Goal: Find contact information: Find contact information

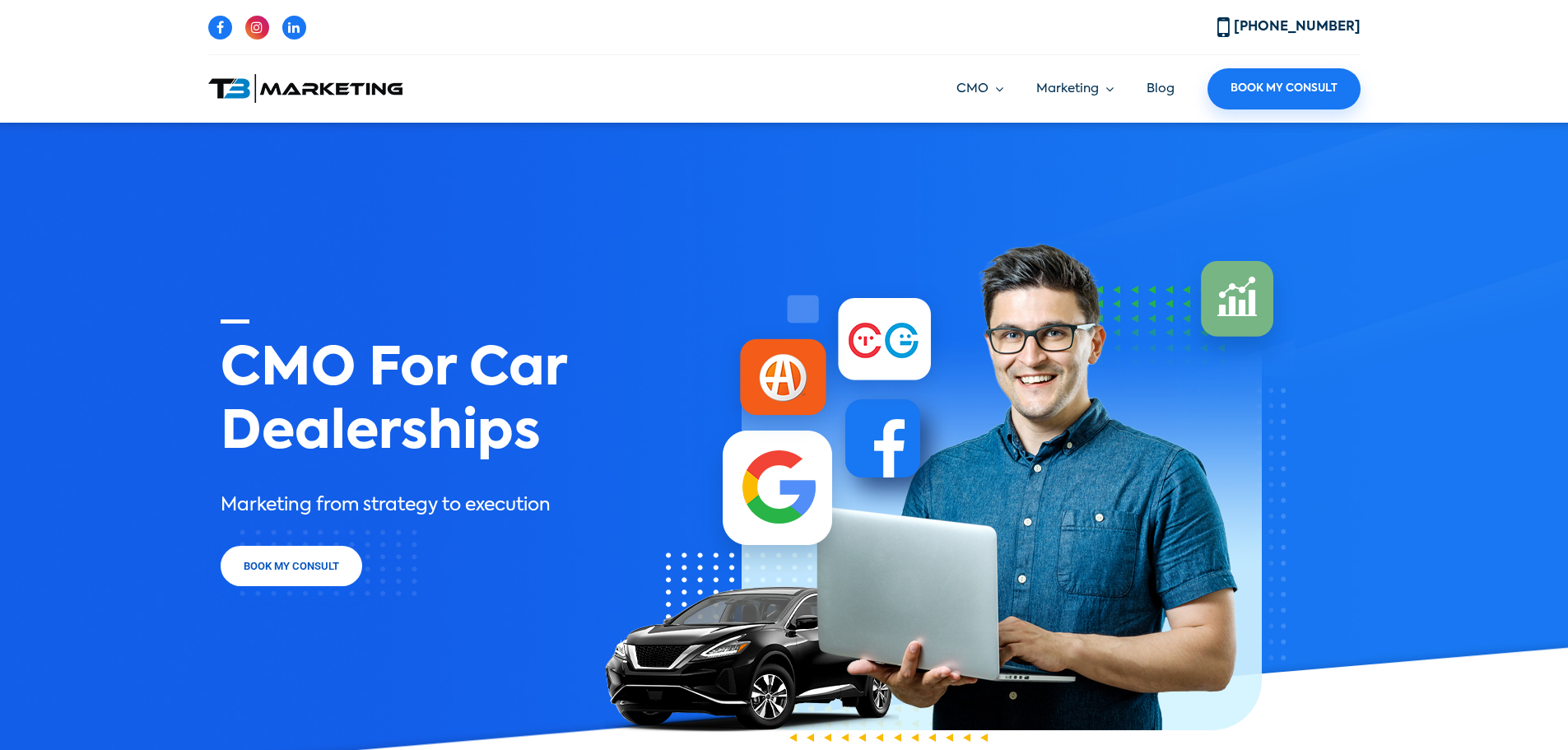
click at [887, 100] on nav "CMO Marketing Strategy Marketing Execution Vendor Management Coop Management Ma…" at bounding box center [1072, 89] width 576 height 42
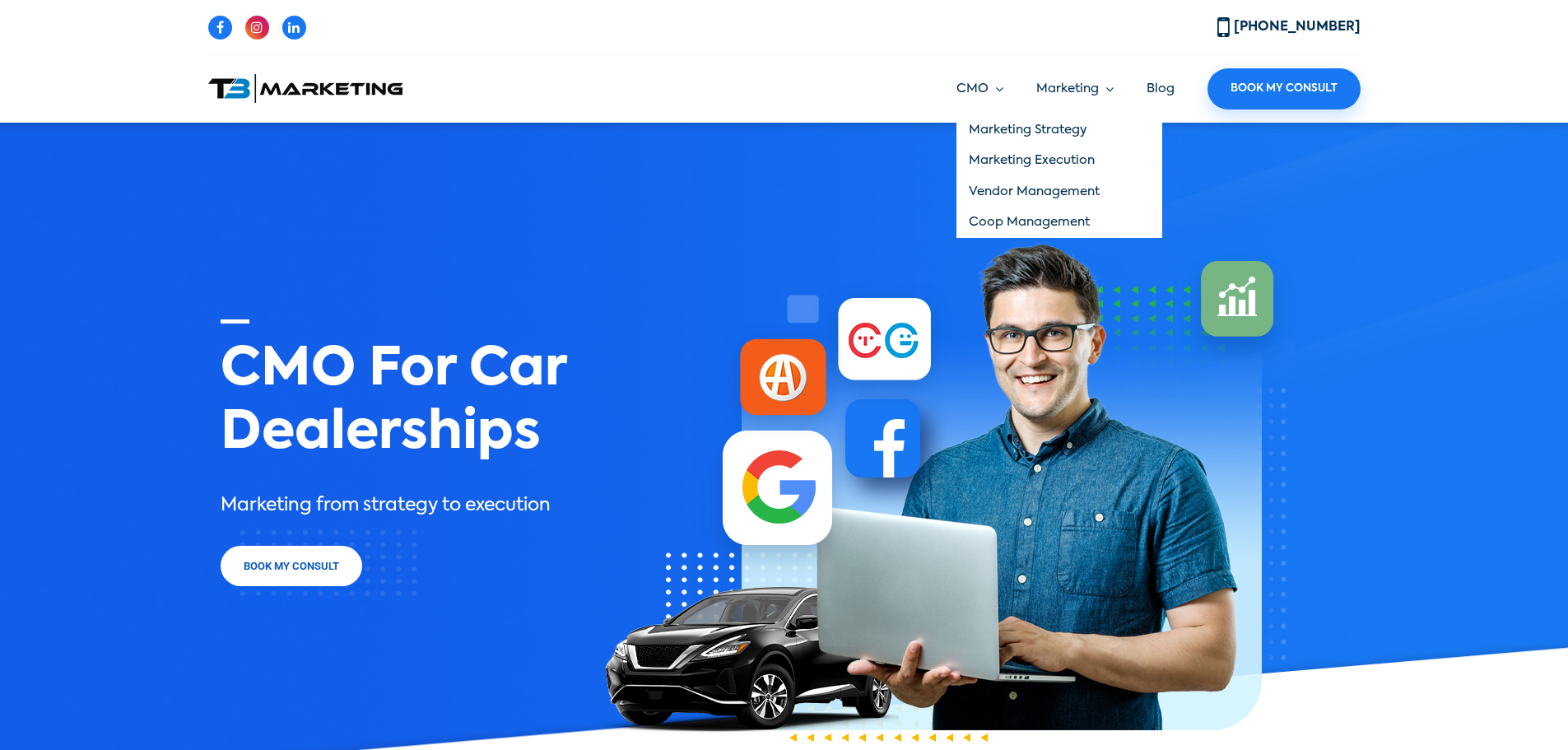
click at [1000, 124] on link "Marketing Strategy" at bounding box center [1060, 130] width 206 height 31
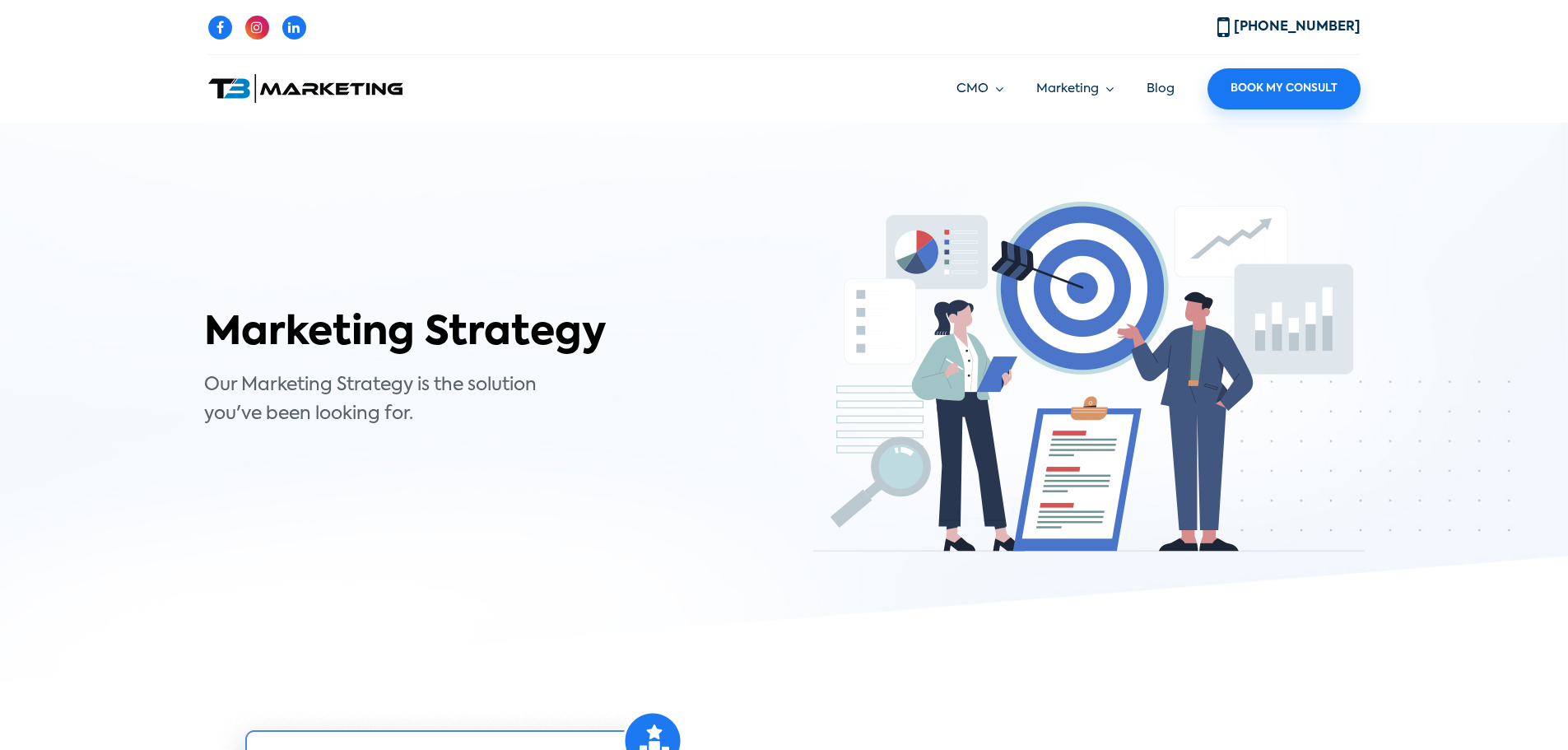
click at [625, 43] on div "[PHONE_NUMBER]" at bounding box center [784, 34] width 1153 height 42
click at [823, 42] on div "[PHONE_NUMBER]" at bounding box center [784, 34] width 1153 height 42
